Goal: Check status: Check status

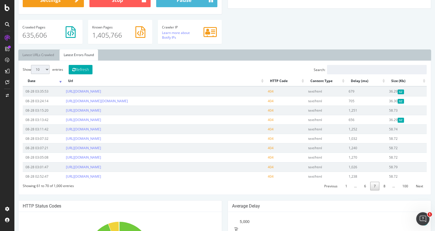
scroll to position [159, 0]
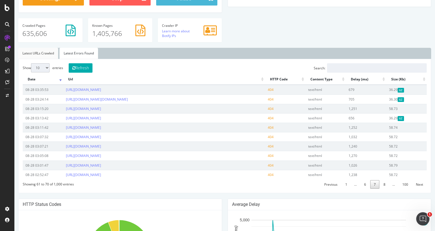
click at [42, 48] on link "Latest URLs Crawled" at bounding box center [38, 53] width 40 height 11
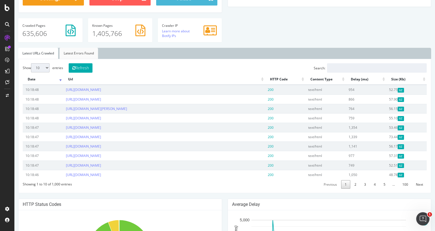
click at [89, 48] on link "Latest Errors Found" at bounding box center [78, 53] width 38 height 11
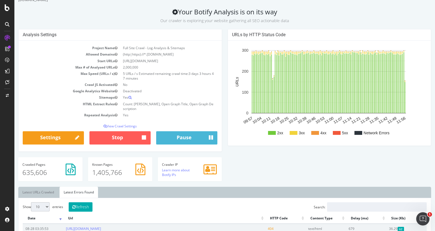
scroll to position [0, 0]
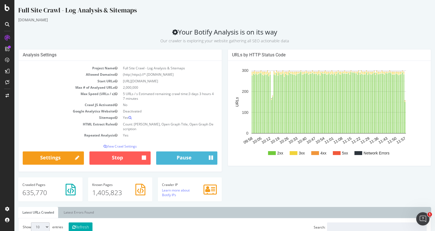
click at [197, 12] on div "Full Site Crawl - Log Analysis & Sitemaps" at bounding box center [224, 12] width 412 height 12
click at [399, 34] on h2 "Your Botify Analysis is on its way Our crawler is exploring your website gather…" at bounding box center [224, 35] width 412 height 15
click at [366, 34] on h2 "Your Botify Analysis is on its way Our crawler is exploring your website gather…" at bounding box center [224, 35] width 412 height 15
click at [359, 30] on h2 "Your Botify Analysis is on its way Our crawler is exploring your website gather…" at bounding box center [224, 35] width 412 height 15
